Goal: Complete application form: Complete application form

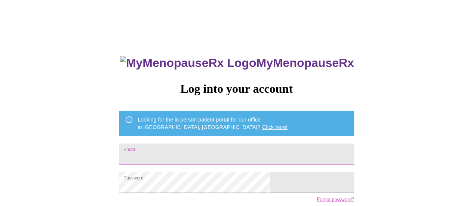
click at [207, 148] on input "Email" at bounding box center [236, 154] width 235 height 21
type input "[EMAIL_ADDRESS][DOMAIN_NAME]"
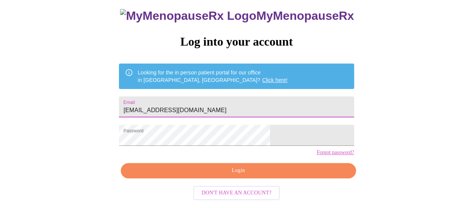
scroll to position [57, 0]
click at [248, 174] on span "Login" at bounding box center [238, 170] width 218 height 9
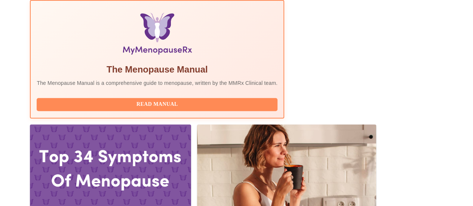
scroll to position [260, 0]
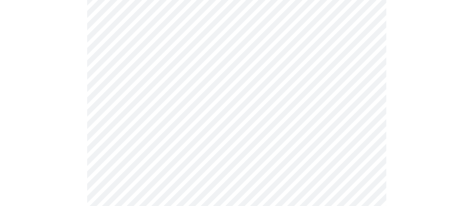
scroll to position [194, 0]
click at [187, 24] on body "MyMenopauseRx Appointments Messaging Labs Uploads Medications Community Refer a…" at bounding box center [236, 153] width 467 height 688
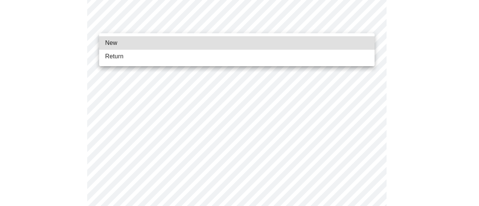
click at [129, 57] on li "Return" at bounding box center [236, 56] width 275 height 13
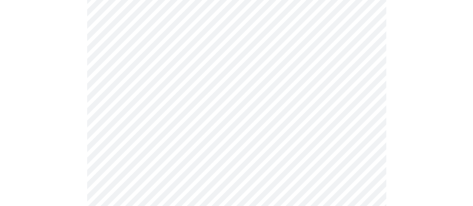
click at [45, 104] on div at bounding box center [236, 178] width 467 height 615
click at [61, 136] on div at bounding box center [236, 118] width 467 height 615
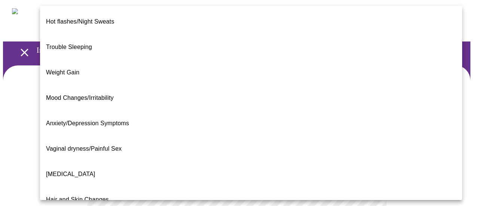
click at [70, 171] on span "[MEDICAL_DATA]" at bounding box center [70, 174] width 49 height 6
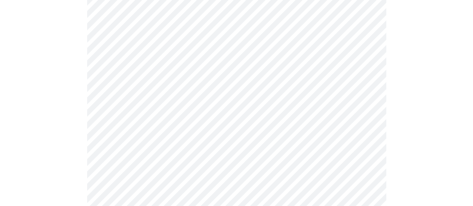
scroll to position [142, 0]
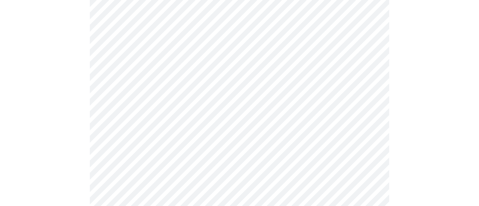
click at [288, 90] on body "MyMenopauseRx Appointments Messaging Labs Uploads Medications Community Refer a…" at bounding box center [239, 88] width 473 height 455
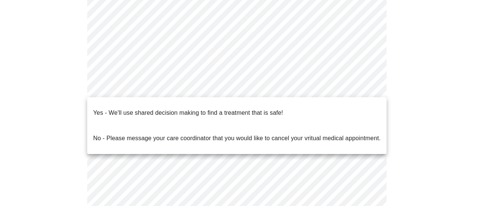
click at [289, 111] on li "Yes - We'll use shared decision making to find a treatment that is safe!" at bounding box center [236, 112] width 299 height 25
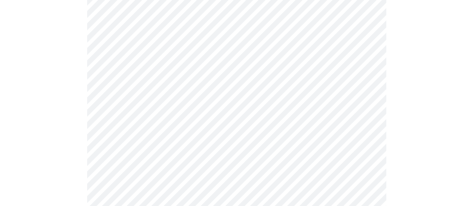
scroll to position [0, 0]
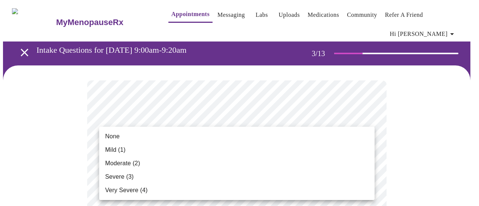
click at [260, 149] on li "Mild (1)" at bounding box center [236, 149] width 275 height 13
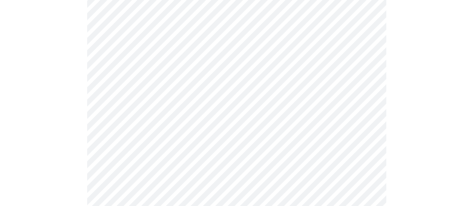
scroll to position [169, 0]
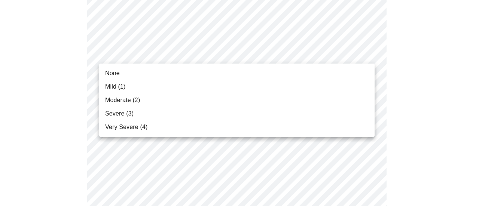
click at [115, 71] on span "None" at bounding box center [112, 73] width 15 height 9
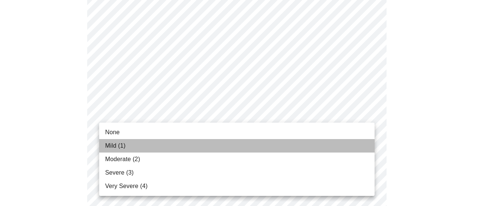
click at [114, 151] on li "Mild (1)" at bounding box center [236, 145] width 275 height 13
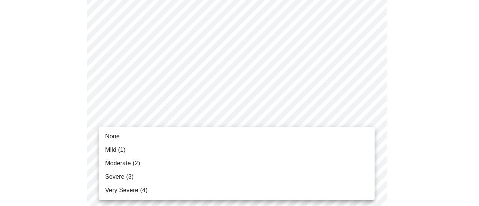
click at [114, 137] on span "None" at bounding box center [112, 136] width 15 height 9
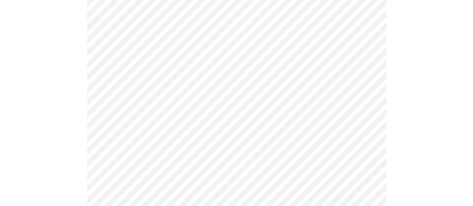
scroll to position [311, 0]
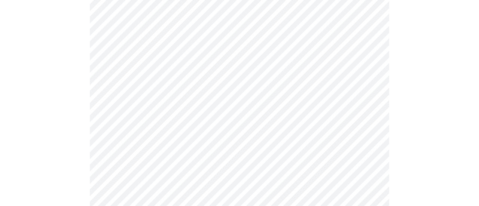
click at [187, 75] on body "MyMenopauseRx Appointments Messaging Labs Uploads Medications Community Refer a…" at bounding box center [239, 173] width 473 height 963
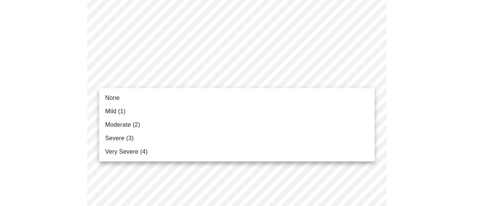
click at [114, 113] on span "Mild (1)" at bounding box center [115, 111] width 21 height 9
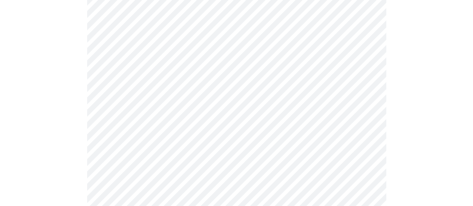
scroll to position [392, 0]
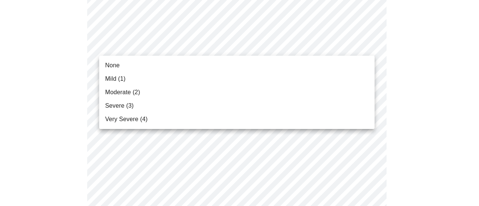
click at [271, 49] on body "MyMenopauseRx Appointments Messaging Labs Uploads Medications Community Refer a…" at bounding box center [239, 87] width 473 height 953
click at [127, 64] on li "None" at bounding box center [236, 65] width 275 height 13
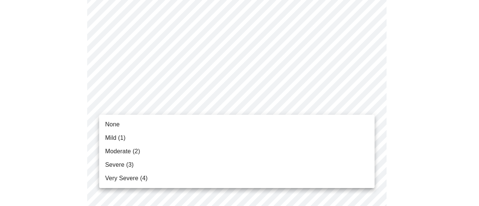
click at [130, 105] on body "MyMenopauseRx Appointments Messaging Labs Uploads Medications Community Refer a…" at bounding box center [239, 82] width 473 height 942
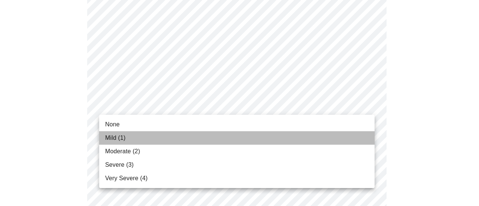
click at [119, 141] on span "Mild (1)" at bounding box center [115, 138] width 21 height 9
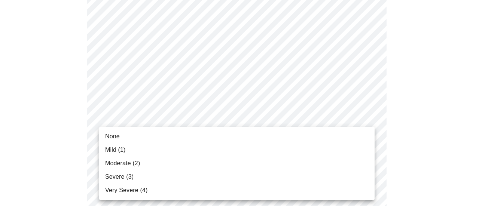
click at [123, 160] on body "MyMenopauseRx Appointments Messaging Labs Uploads Medications Community Refer a…" at bounding box center [239, 77] width 473 height 932
click at [123, 160] on span "Moderate (2)" at bounding box center [122, 163] width 35 height 9
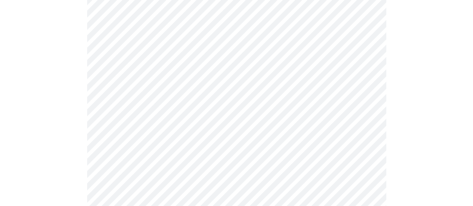
scroll to position [504, 0]
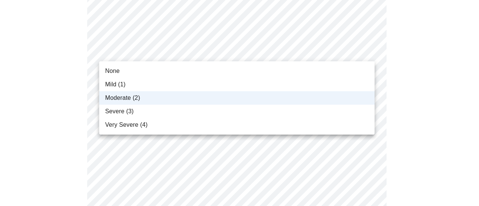
click at [231, 54] on div at bounding box center [239, 103] width 479 height 206
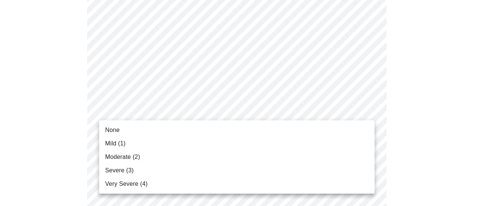
click at [188, 127] on li "None" at bounding box center [236, 129] width 275 height 13
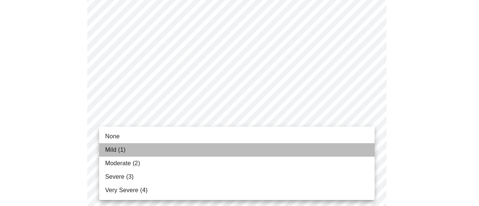
click at [117, 151] on span "Mild (1)" at bounding box center [115, 149] width 21 height 9
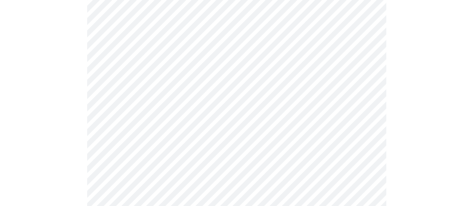
scroll to position [622, 0]
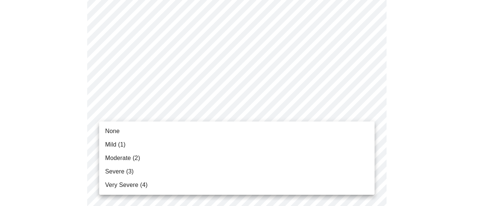
click at [116, 171] on span "Severe (3)" at bounding box center [119, 171] width 28 height 9
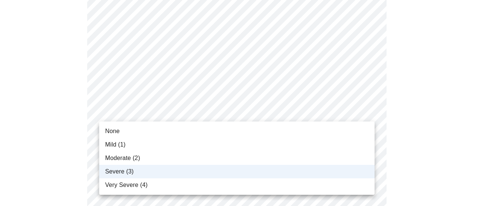
click at [113, 158] on span "Moderate (2)" at bounding box center [122, 158] width 35 height 9
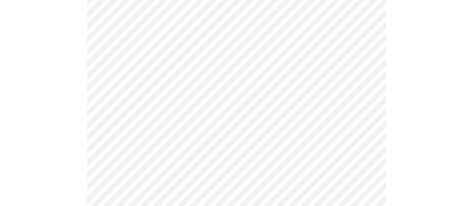
scroll to position [260, 0]
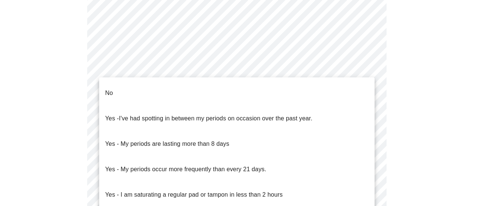
click at [242, 170] on body "MyMenopauseRx Appointments Messaging Labs Uploads Medications Community Refer a…" at bounding box center [239, 102] width 473 height 718
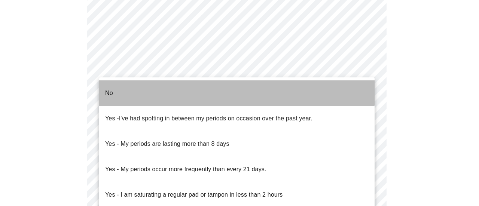
click at [156, 86] on li "No" at bounding box center [236, 92] width 275 height 25
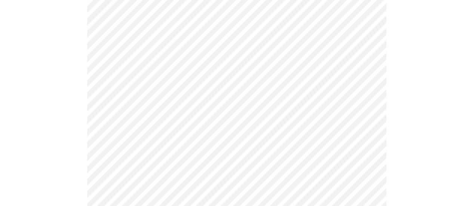
drag, startPoint x: 472, startPoint y: 112, endPoint x: 474, endPoint y: 139, distance: 27.4
click at [473, 139] on html "MyMenopauseRx Appointments Messaging Labs Uploads Medications Community Refer a…" at bounding box center [236, 99] width 473 height 719
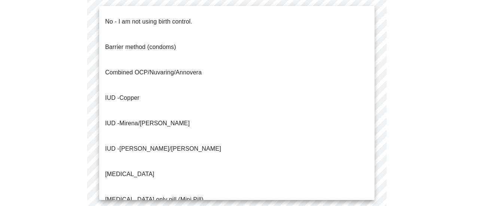
click at [126, 120] on span "Mirena/[PERSON_NAME]" at bounding box center [154, 123] width 70 height 6
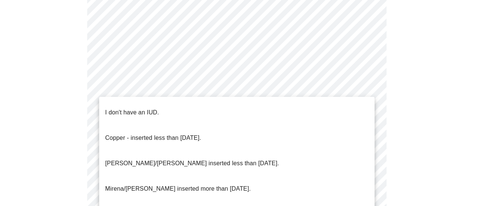
click at [156, 159] on p "[PERSON_NAME]/[PERSON_NAME] inserted less than [DATE]." at bounding box center [192, 163] width 174 height 9
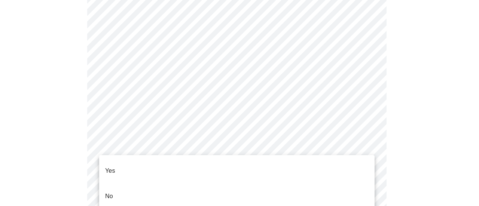
click at [128, 169] on li "Yes" at bounding box center [236, 170] width 275 height 25
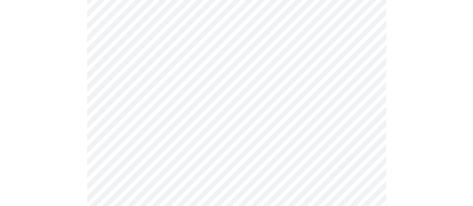
scroll to position [1911, 0]
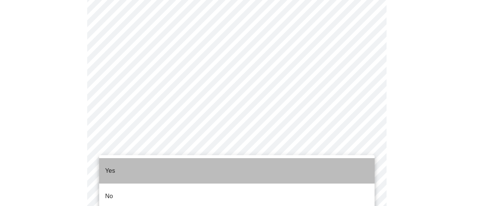
click at [153, 164] on li "Yes" at bounding box center [236, 170] width 275 height 25
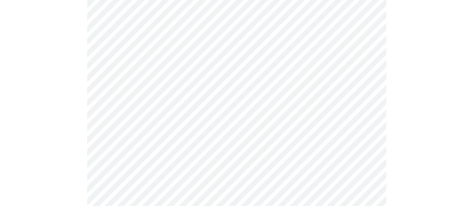
scroll to position [2048, 0]
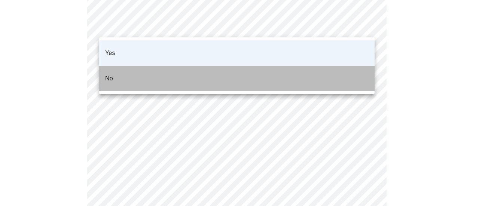
click at [156, 66] on li "No" at bounding box center [236, 78] width 275 height 25
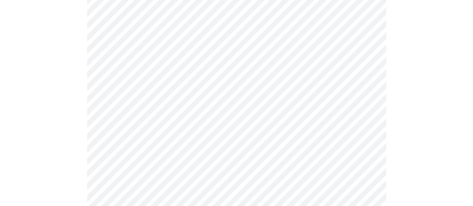
scroll to position [715, 0]
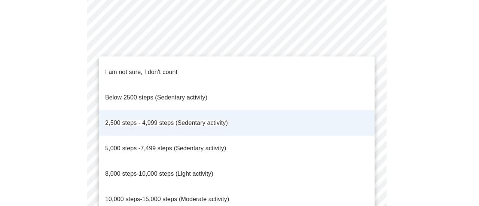
click at [206, 171] on span "8,000 steps-10,000 steps (Light activity)" at bounding box center [159, 174] width 108 height 6
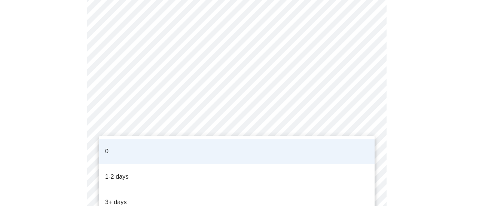
click at [184, 168] on li "1-2 days" at bounding box center [236, 176] width 275 height 25
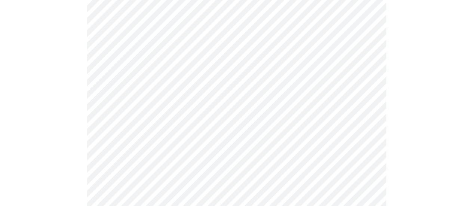
scroll to position [758, 0]
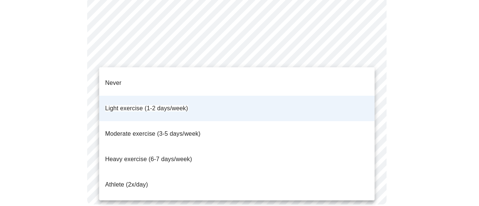
click at [205, 121] on li "Moderate exercise (3-5 days/week)" at bounding box center [236, 133] width 275 height 25
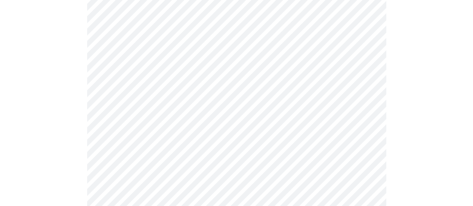
scroll to position [387, 0]
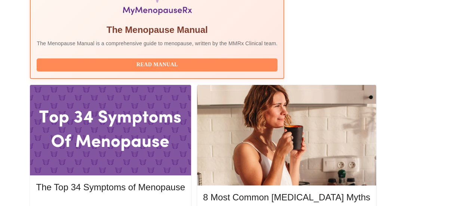
scroll to position [340, 0]
